Goal: Task Accomplishment & Management: Manage account settings

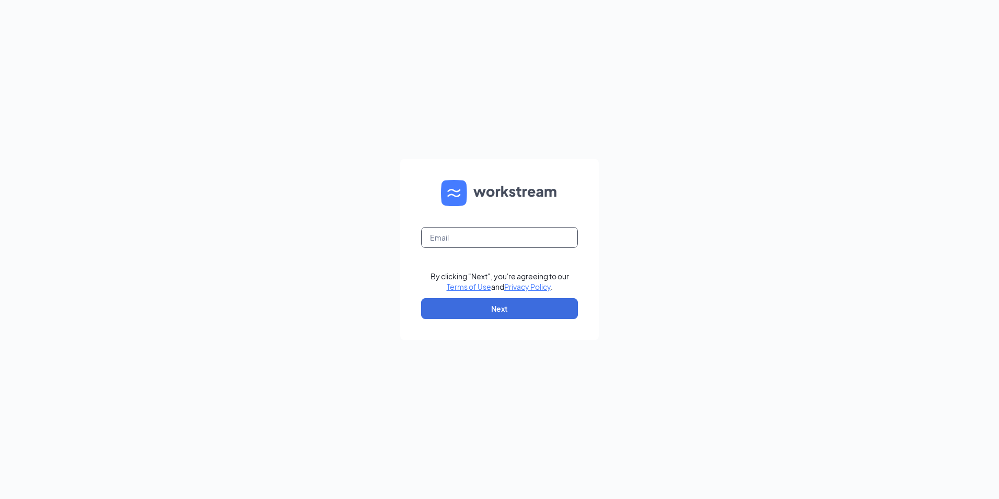
click at [436, 241] on input "text" at bounding box center [499, 237] width 157 height 21
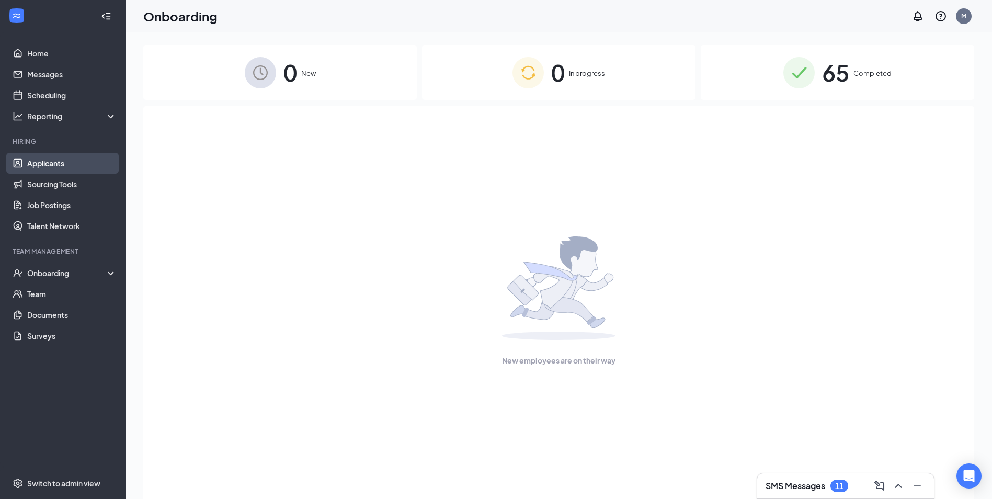
click at [53, 163] on link "Applicants" at bounding box center [71, 163] width 89 height 21
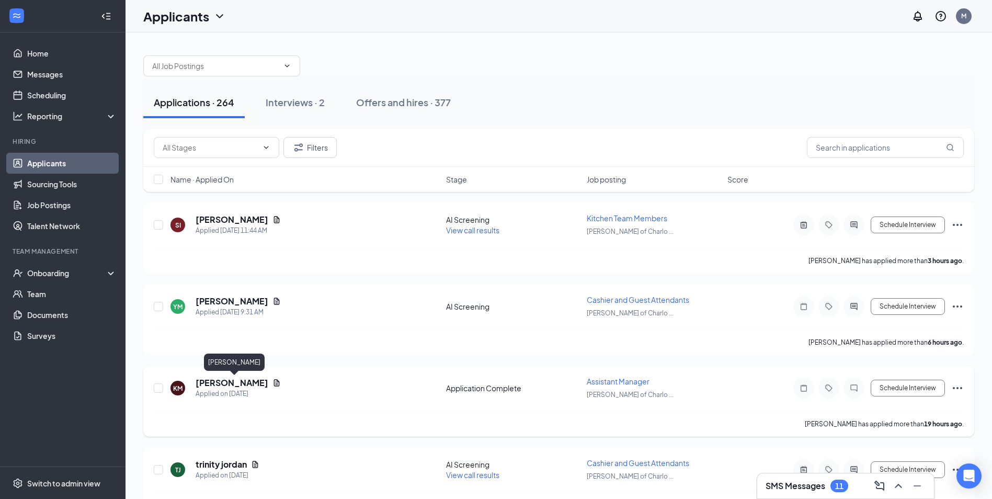
click at [224, 377] on h5 "Katherine Mejia Araujo" at bounding box center [231, 382] width 73 height 11
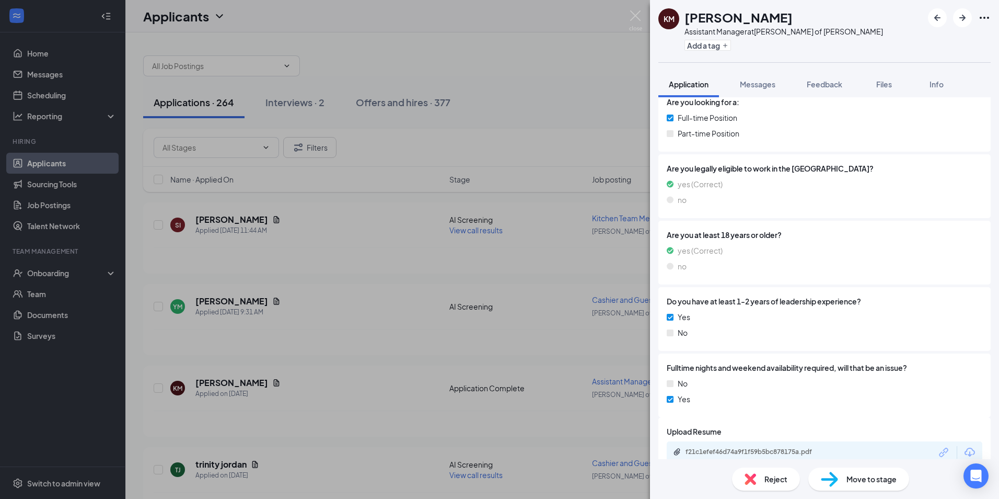
scroll to position [246, 0]
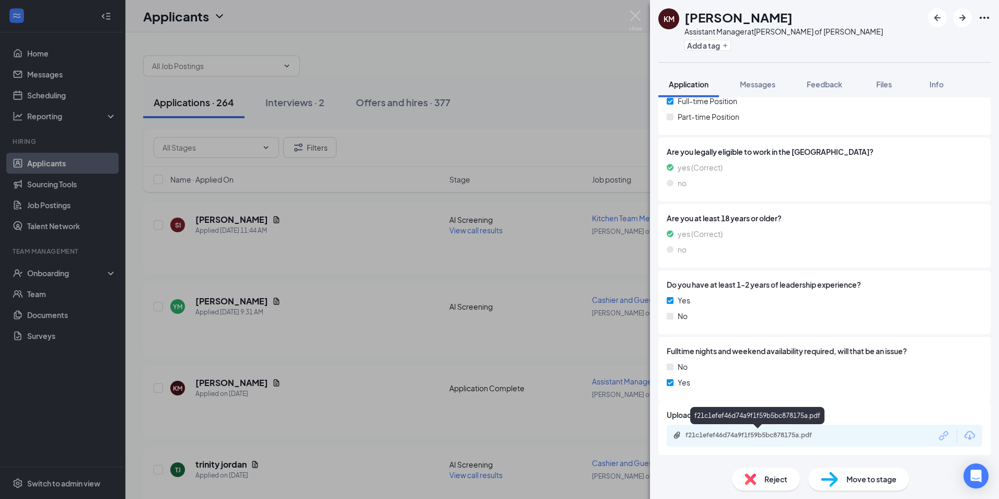
click at [745, 438] on div "f21c1efef46d74a9f1f59b5bc878175a.pdf" at bounding box center [759, 435] width 146 height 8
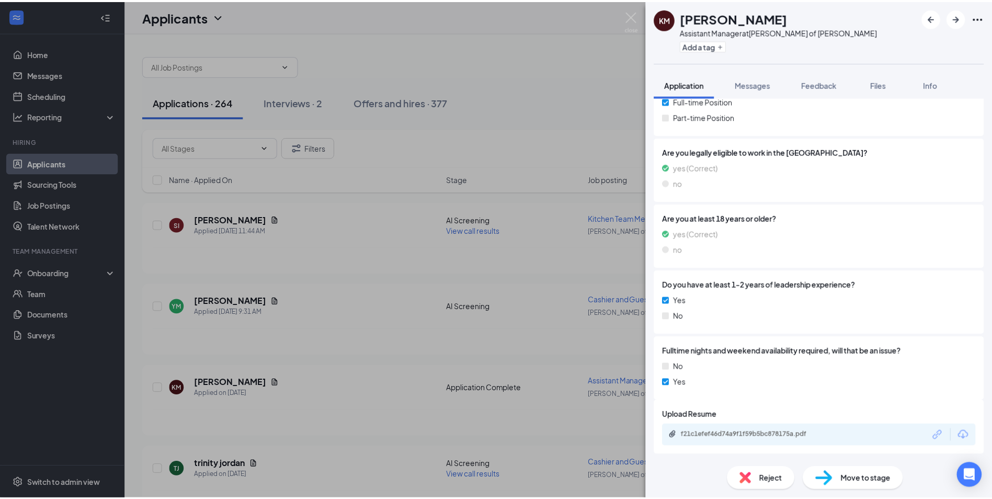
scroll to position [243, 0]
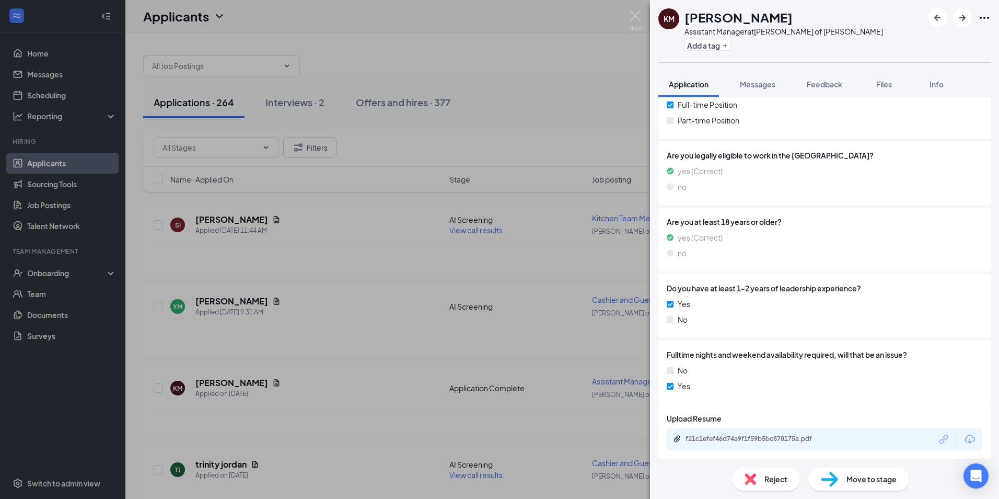
click at [564, 65] on div "KM Katherine Mejia Araujo Assistant Manager at Culver's of Charlotte Add a tag …" at bounding box center [499, 249] width 999 height 499
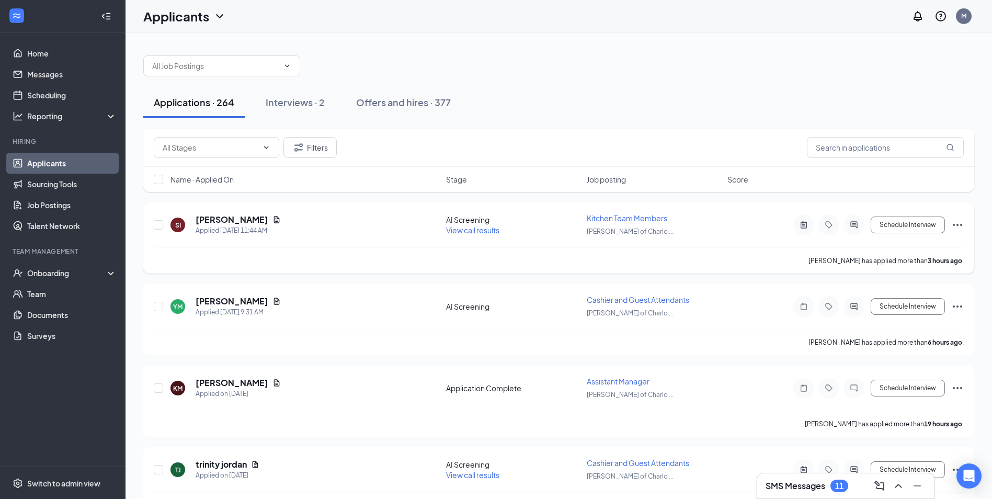
click at [212, 216] on h5 "Shawndel II" at bounding box center [231, 219] width 73 height 11
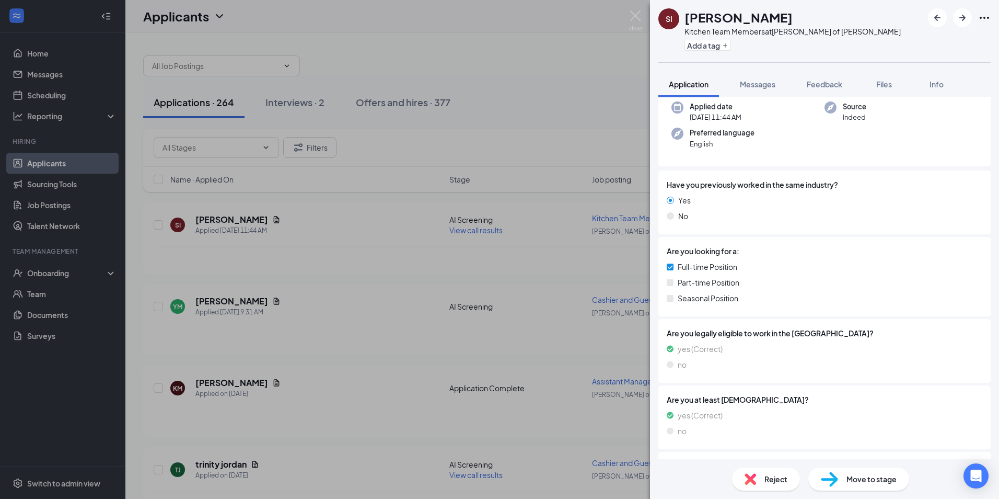
scroll to position [314, 0]
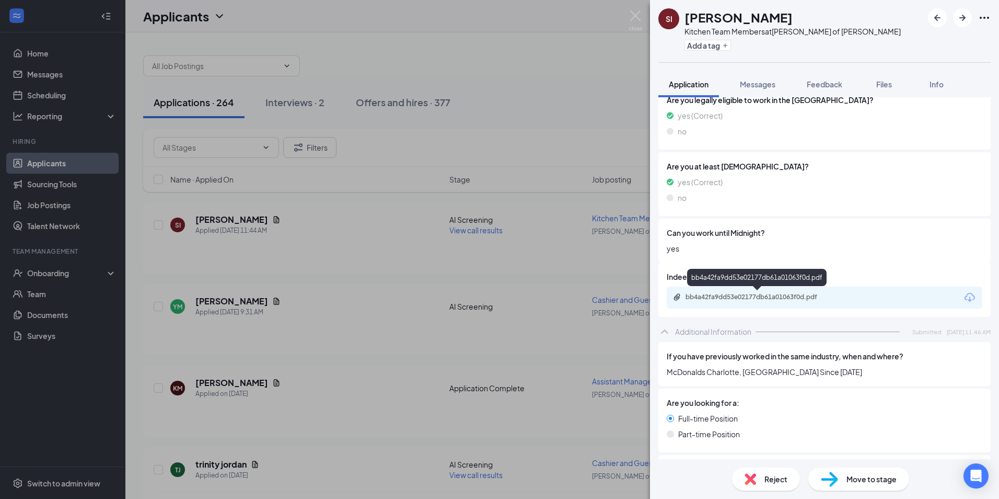
click at [799, 301] on div "bb4a42fa9dd53e02177db61a01063f0d.pdf" at bounding box center [759, 297] width 146 height 8
drag, startPoint x: 494, startPoint y: 120, endPoint x: 294, endPoint y: 300, distance: 269.1
click at [492, 127] on div "SI Shawndel II Kitchen Team Members at Culver's of Charlotte Add a tag Applicat…" at bounding box center [499, 249] width 999 height 499
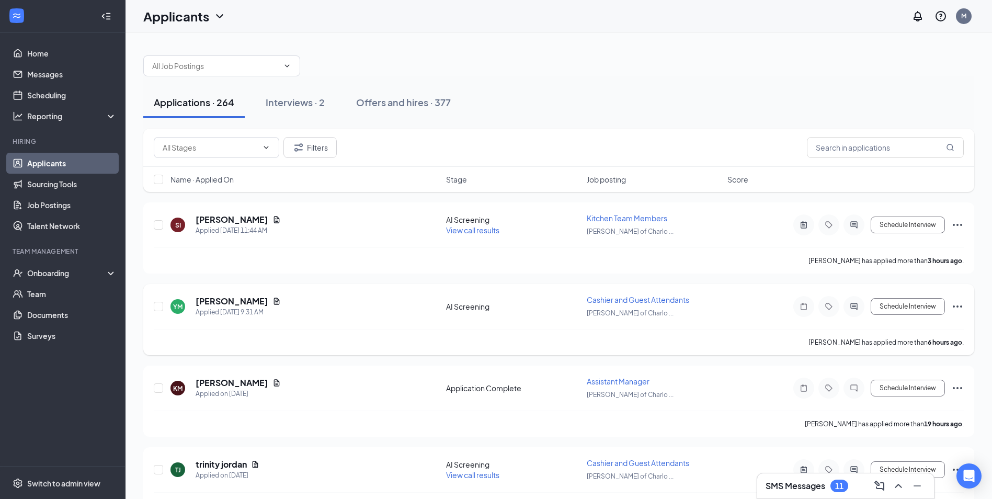
drag, startPoint x: 244, startPoint y: 300, endPoint x: 249, endPoint y: 298, distance: 5.8
click at [245, 300] on h5 "Yisel Montoya" at bounding box center [231, 300] width 73 height 11
click at [246, 300] on h5 "Yisel Montoya" at bounding box center [231, 300] width 73 height 11
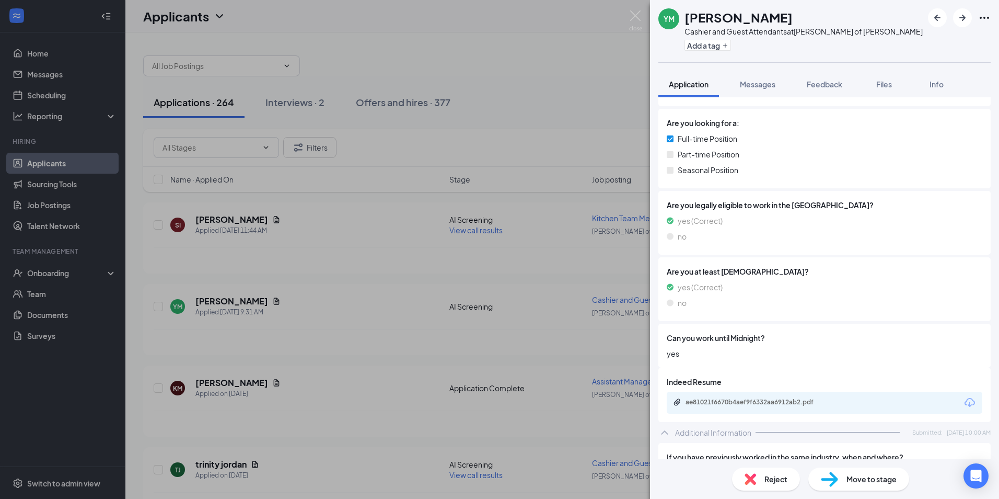
scroll to position [209, 0]
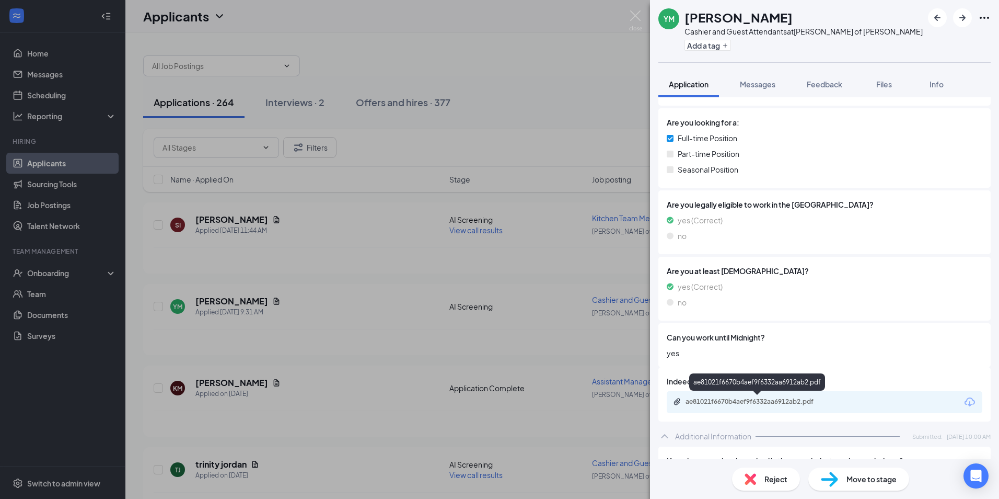
click at [799, 400] on div "ae81021f6670b4aef9f6332aa6912ab2.pdf" at bounding box center [759, 401] width 146 height 8
click at [385, 110] on div "YM Yisel Montoya Cashier and Guest Attendants at Culver's of Charlotte Add a ta…" at bounding box center [499, 249] width 999 height 499
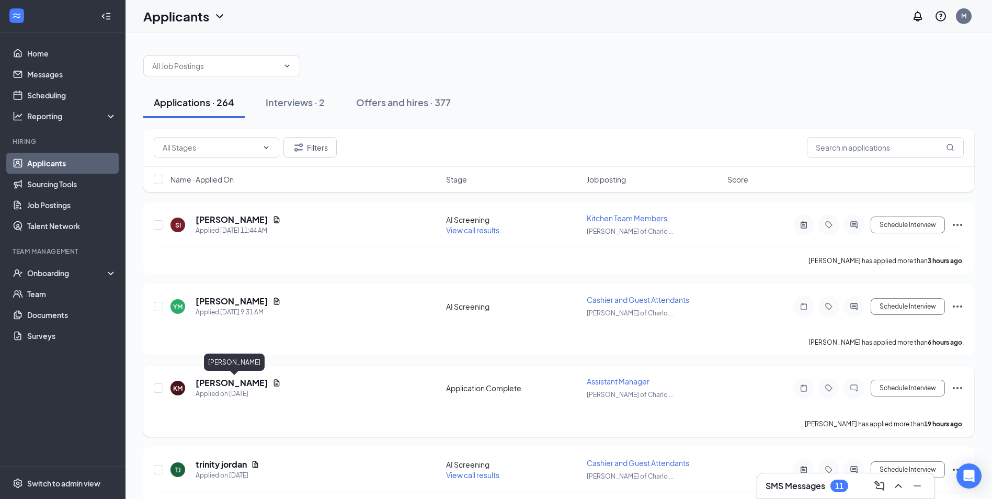
click at [245, 381] on h5 "Katherine Mejia Araujo" at bounding box center [231, 382] width 73 height 11
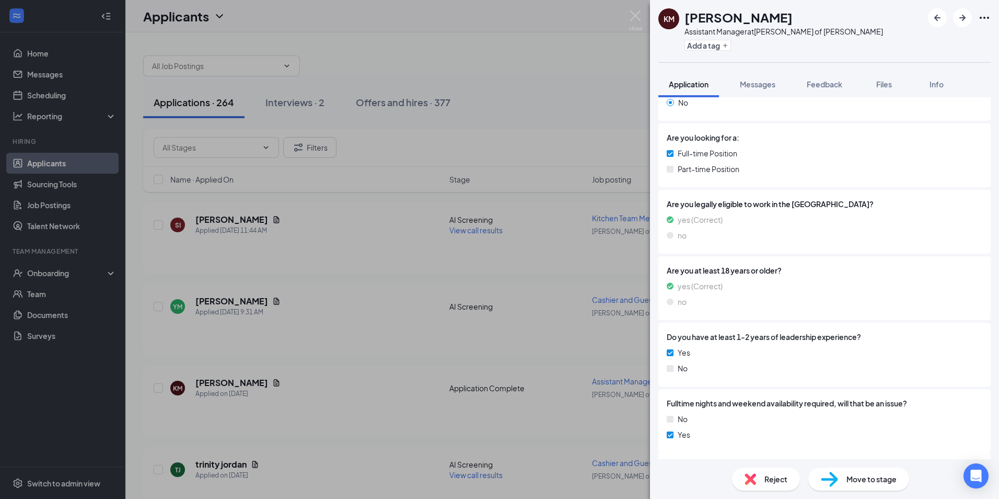
scroll to position [246, 0]
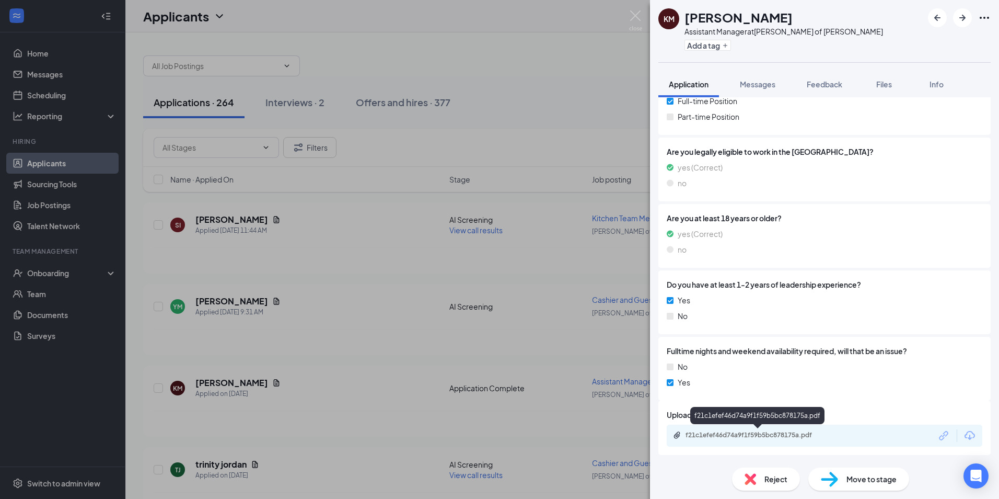
click at [729, 434] on div "f21c1efef46d74a9f1f59b5bc878175a.pdf" at bounding box center [759, 435] width 146 height 8
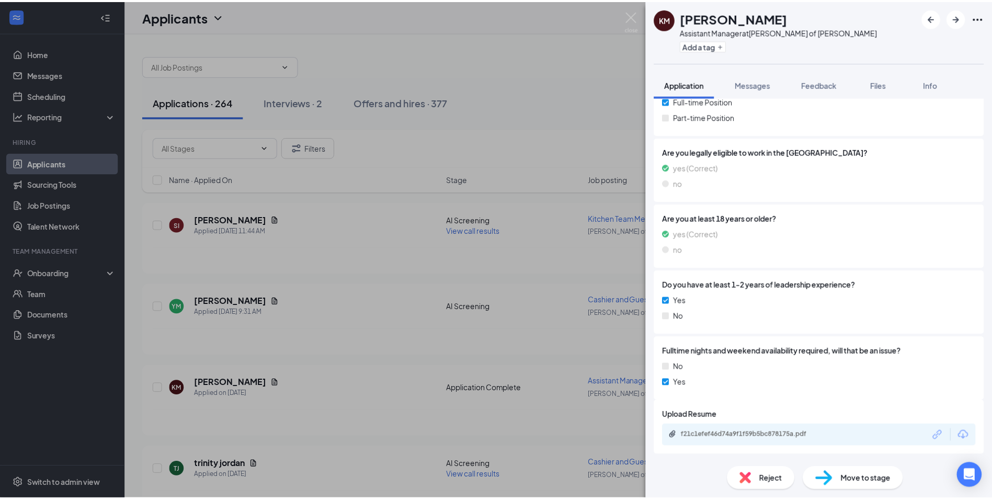
scroll to position [243, 0]
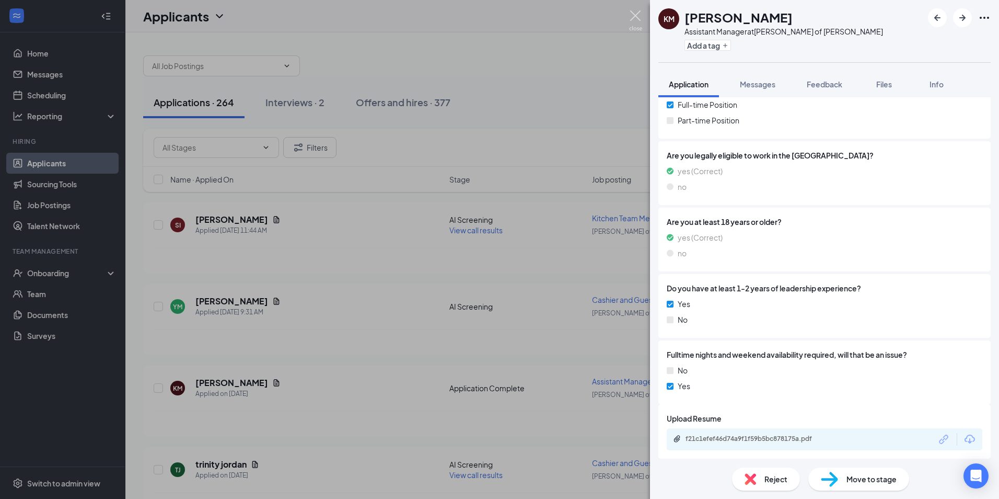
click at [641, 20] on div "KM Katherine Mejia Araujo Assistant Manager at Culver's of Charlotte Add a tag …" at bounding box center [499, 249] width 999 height 499
click at [632, 8] on div "KM Katherine Mejia Araujo Assistant Manager at Culver's of Charlotte Add a tag …" at bounding box center [499, 249] width 999 height 499
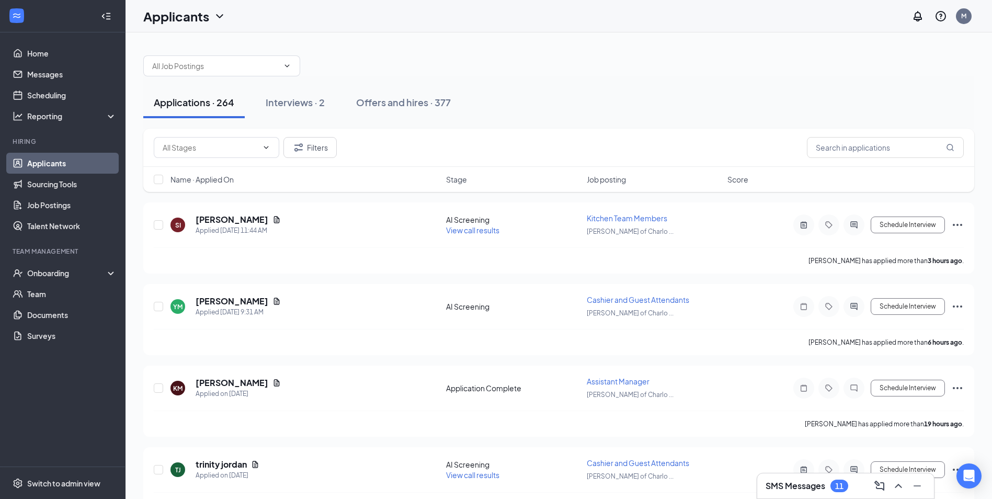
click at [636, 15] on div "Applicants M" at bounding box center [558, 16] width 866 height 32
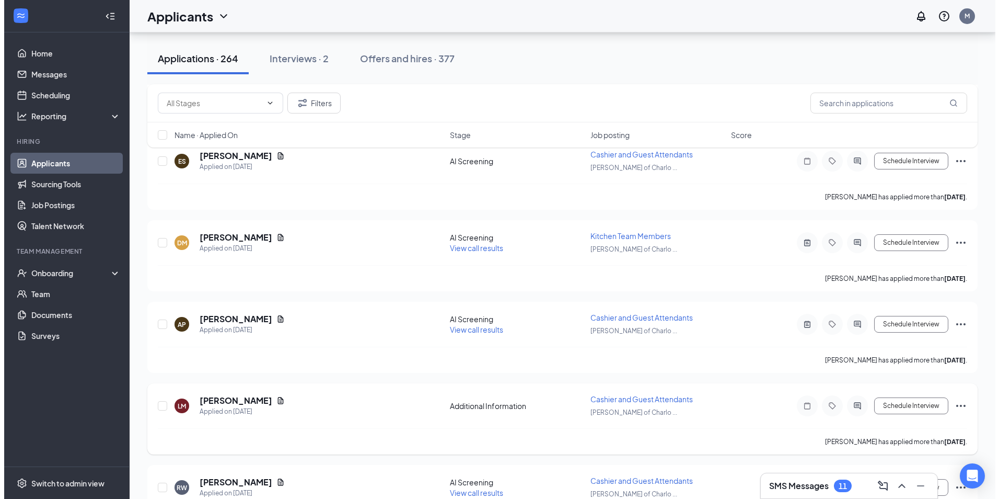
scroll to position [889, 0]
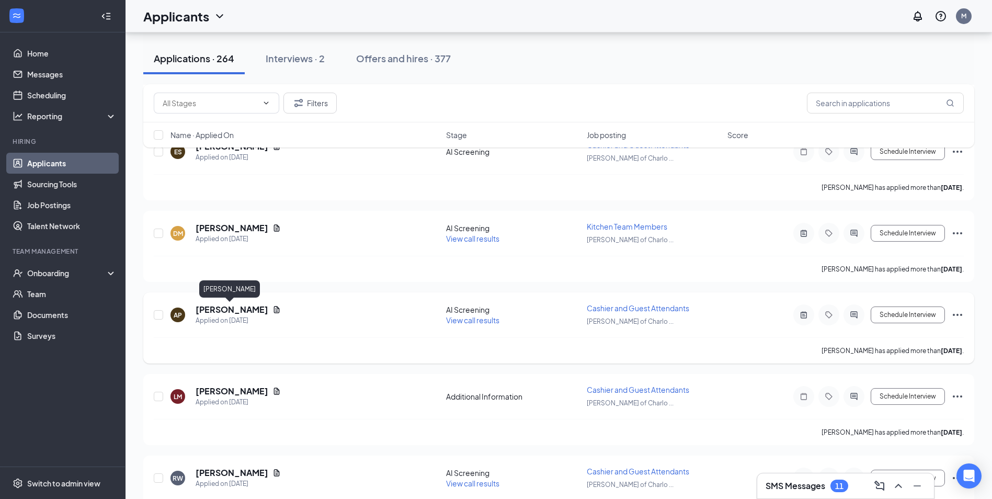
click at [228, 308] on h5 "Astarri Patton" at bounding box center [231, 309] width 73 height 11
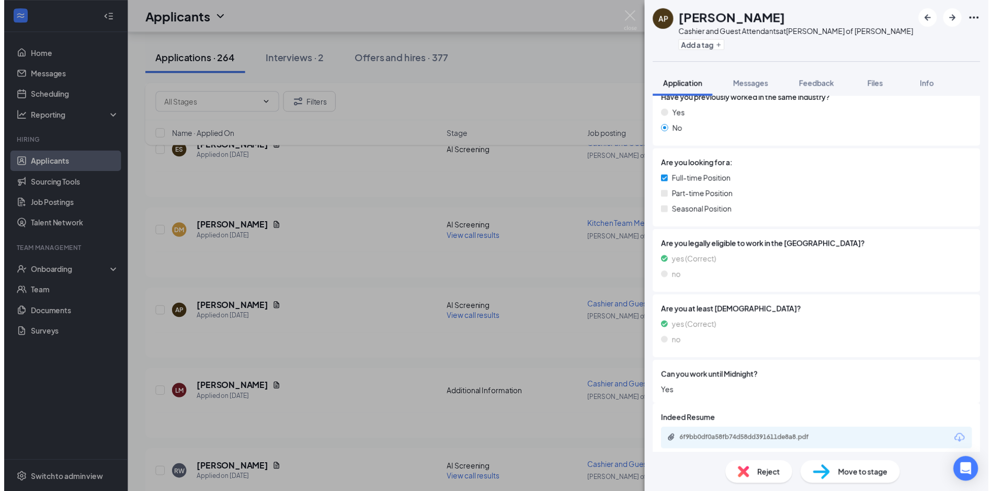
scroll to position [209, 0]
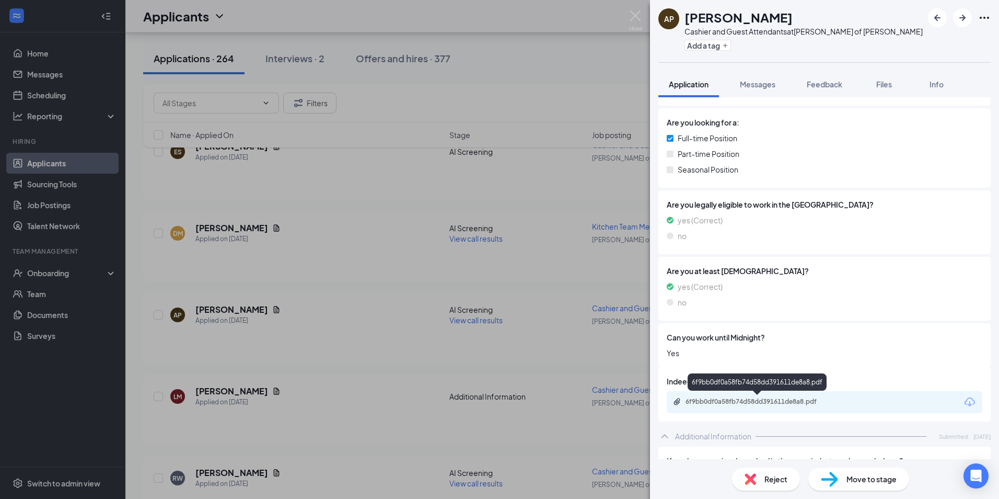
click at [805, 398] on div "6f9bb0df0a58fb74d58dd391611de8a8.pdf" at bounding box center [759, 401] width 146 height 8
drag, startPoint x: 486, startPoint y: 208, endPoint x: 493, endPoint y: 193, distance: 16.4
click at [485, 206] on div "AP Astarri Patton Cashier and Guest Attendants at Culver's of Charlotte Add a t…" at bounding box center [499, 249] width 999 height 499
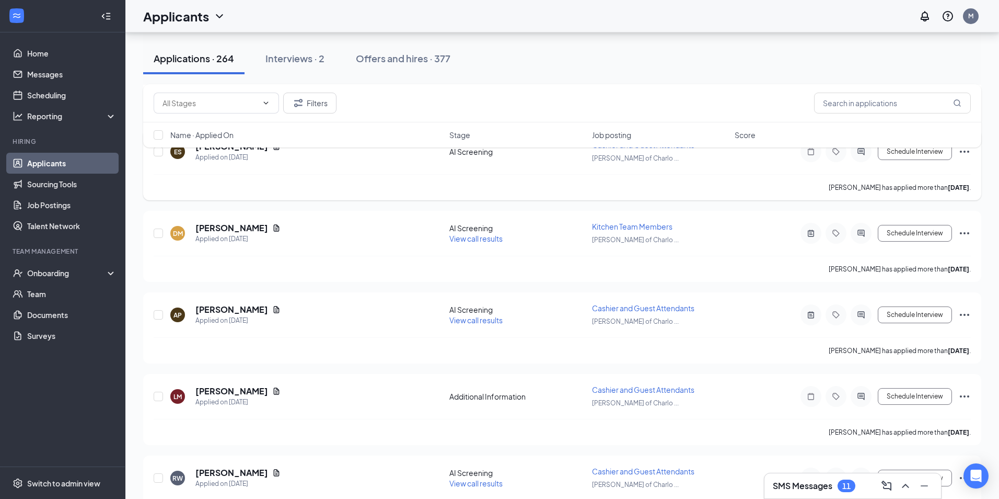
click at [489, 177] on div "Elijah Shonganie has applied more than 2 days ago ." at bounding box center [563, 187] width 818 height 26
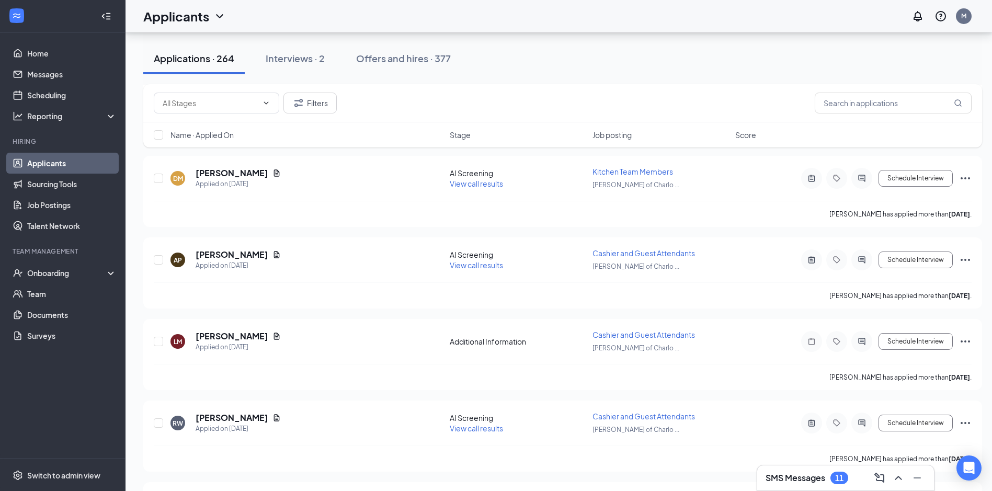
scroll to position [836, 0]
